Goal: Find specific fact: Find specific fact

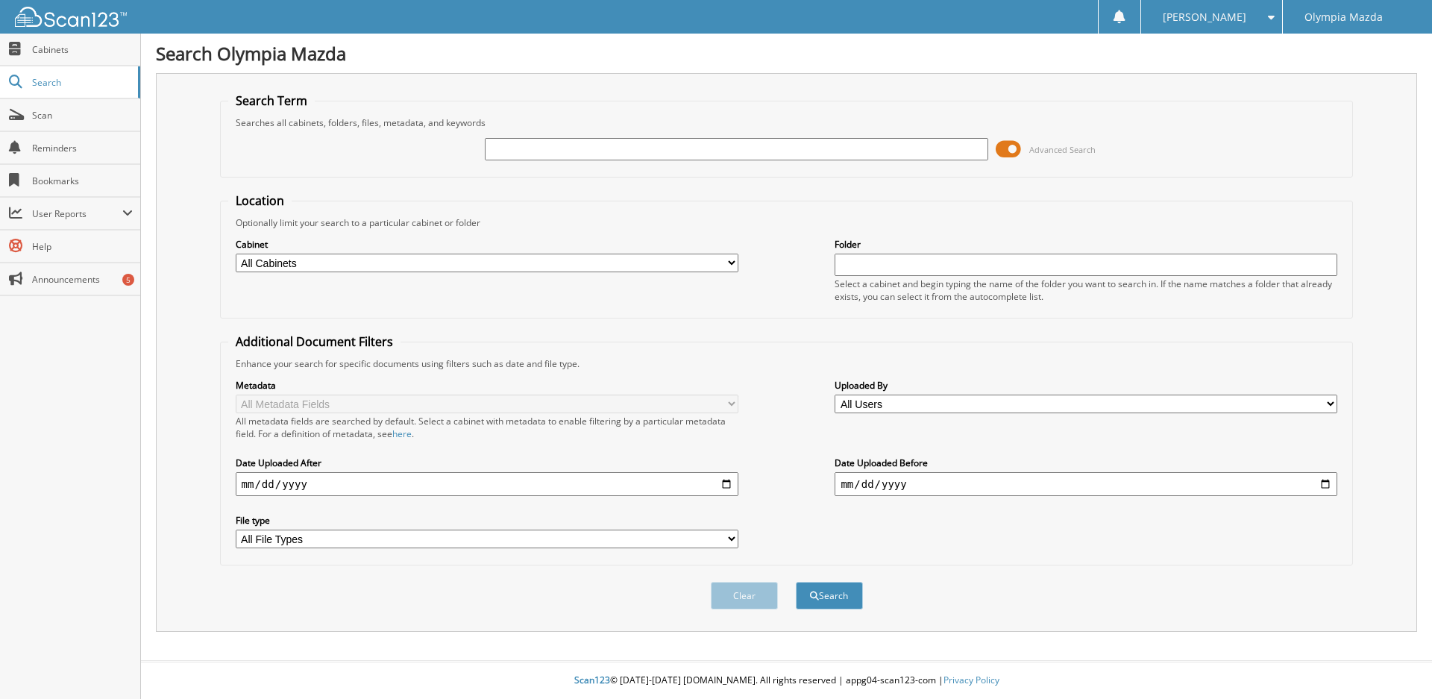
drag, startPoint x: 1013, startPoint y: 154, endPoint x: 559, endPoint y: 161, distance: 453.5
click at [1008, 154] on span at bounding box center [1008, 149] width 25 height 22
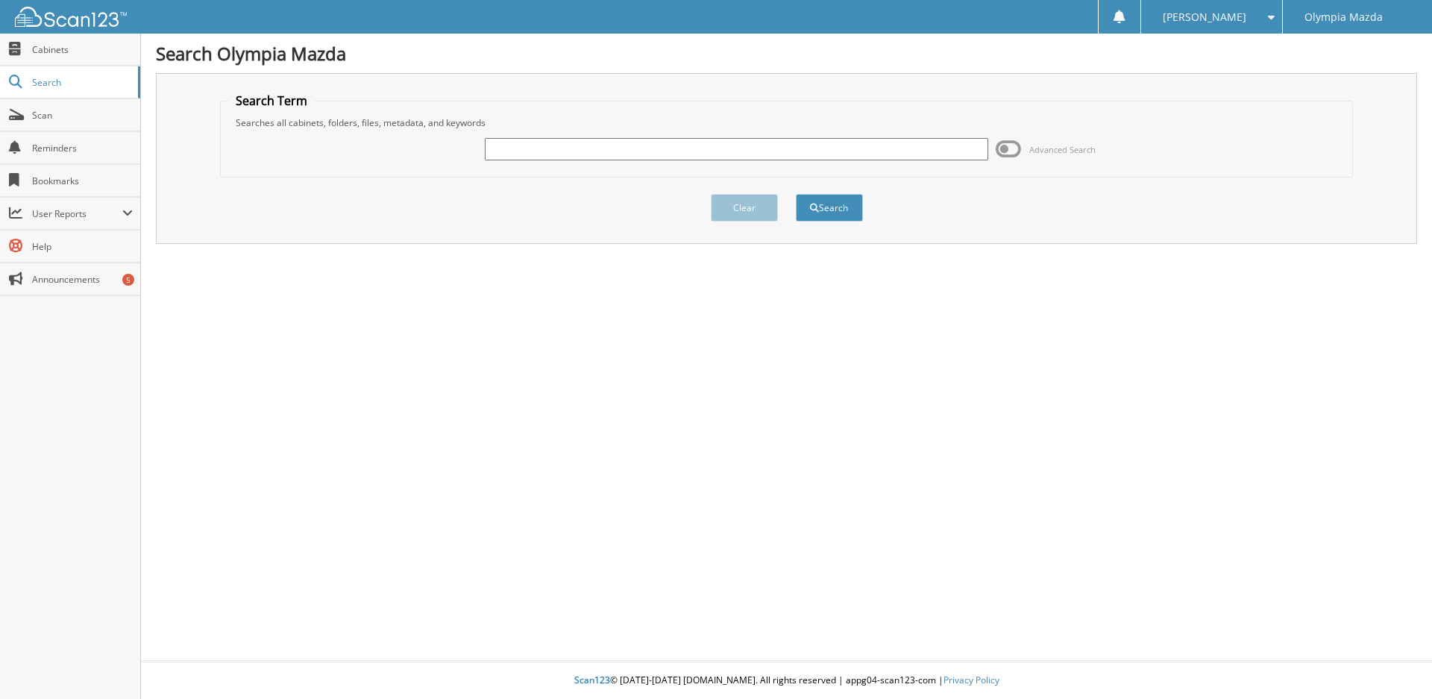
click at [651, 158] on input "text" at bounding box center [736, 149] width 503 height 22
click at [714, 147] on input "text" at bounding box center [736, 149] width 503 height 22
type input "49959"
click at [796, 194] on button "Search" at bounding box center [829, 208] width 67 height 28
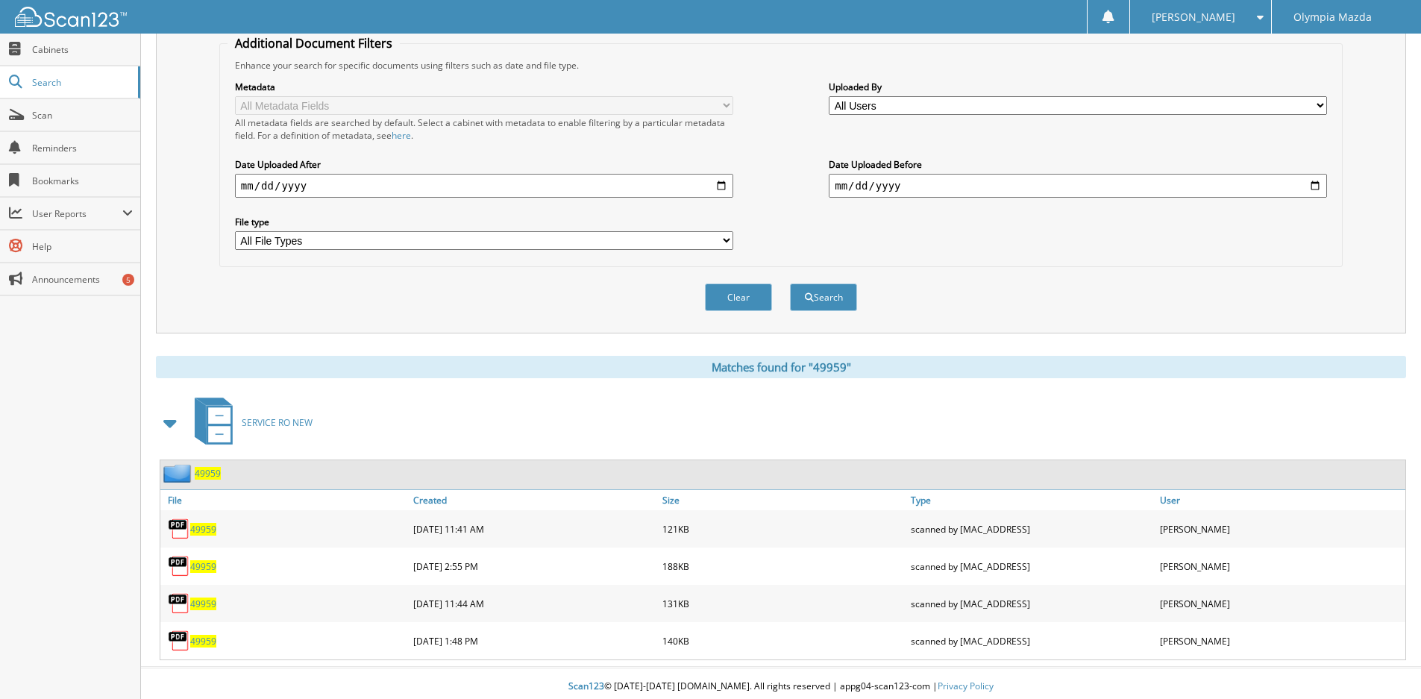
scroll to position [305, 0]
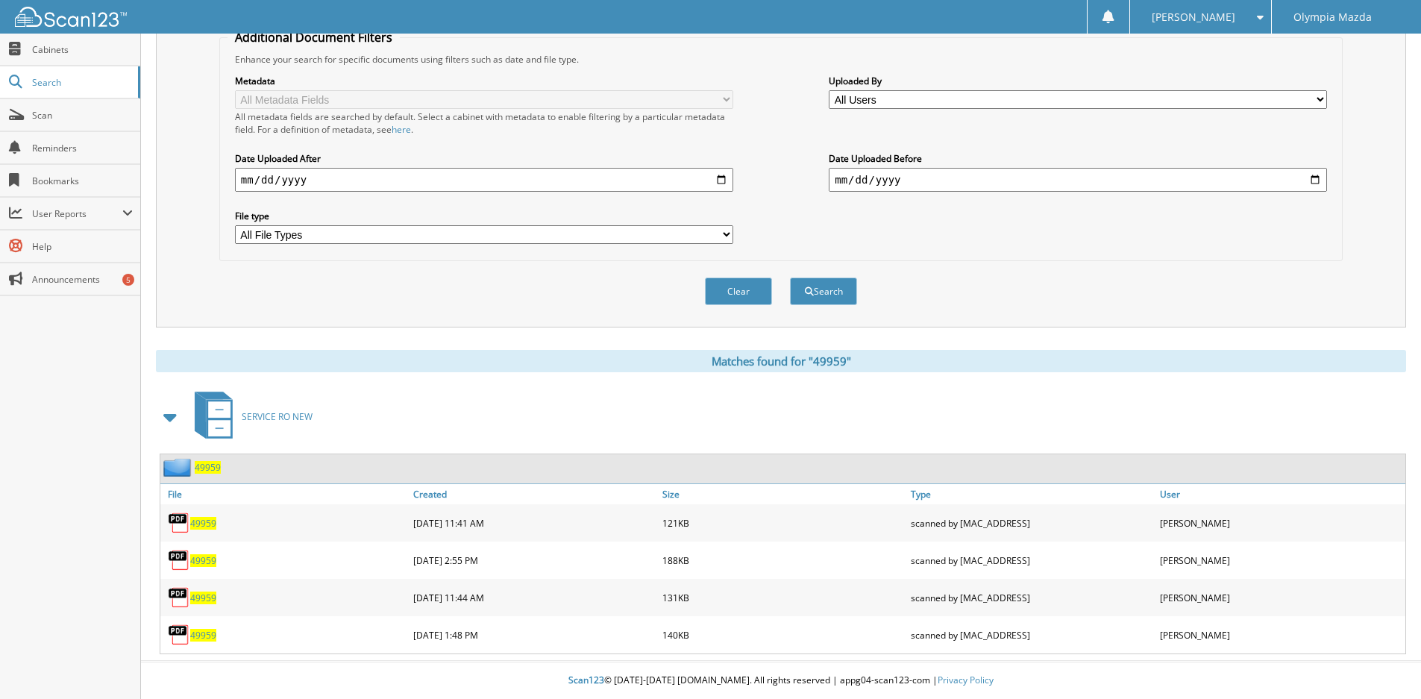
click at [215, 471] on span "49959" at bounding box center [208, 467] width 26 height 13
